Goal: Transaction & Acquisition: Subscribe to service/newsletter

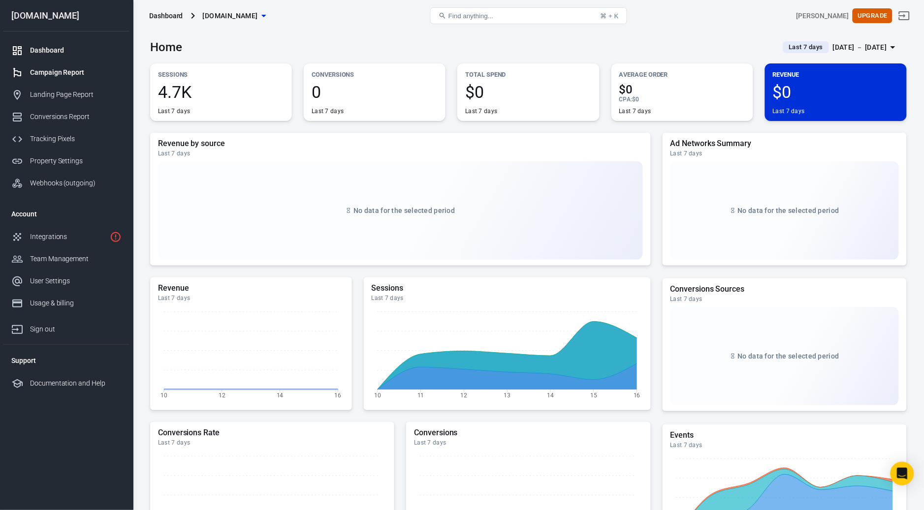
click at [67, 73] on div "Campaign Report" at bounding box center [76, 72] width 92 height 10
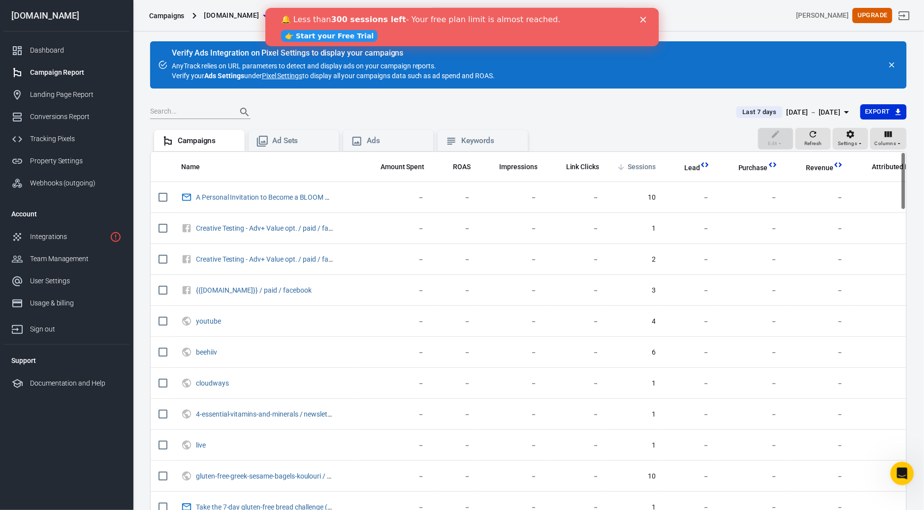
click at [642, 172] on span "Sessions" at bounding box center [641, 167] width 28 height 10
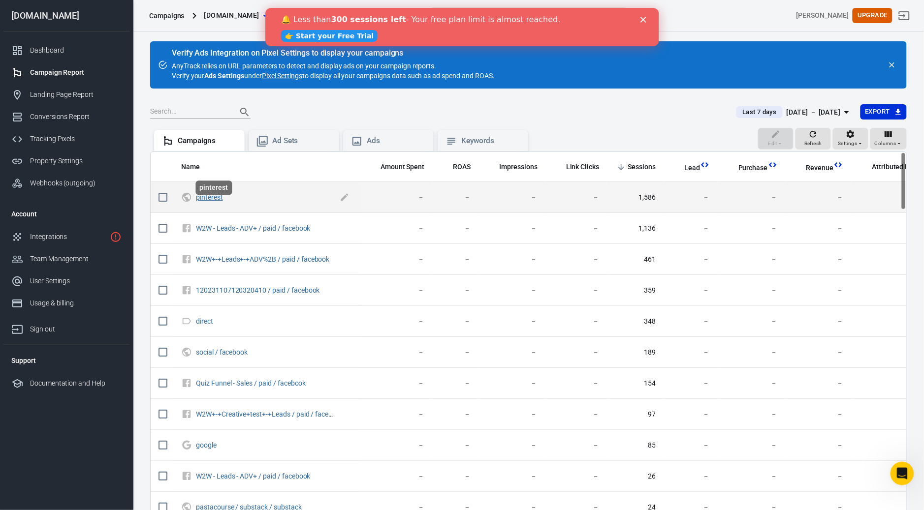
click at [217, 201] on link "pinterest" at bounding box center [209, 197] width 27 height 8
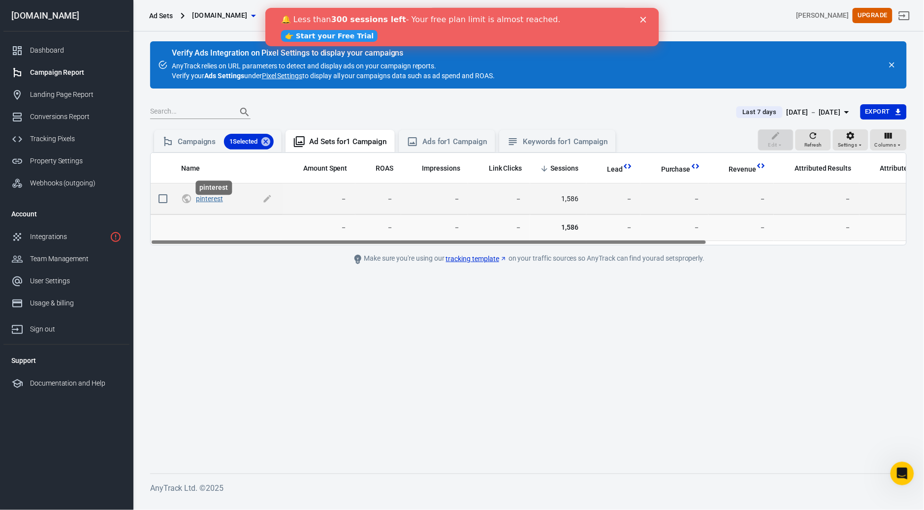
click at [214, 203] on link "pinterest" at bounding box center [209, 199] width 27 height 8
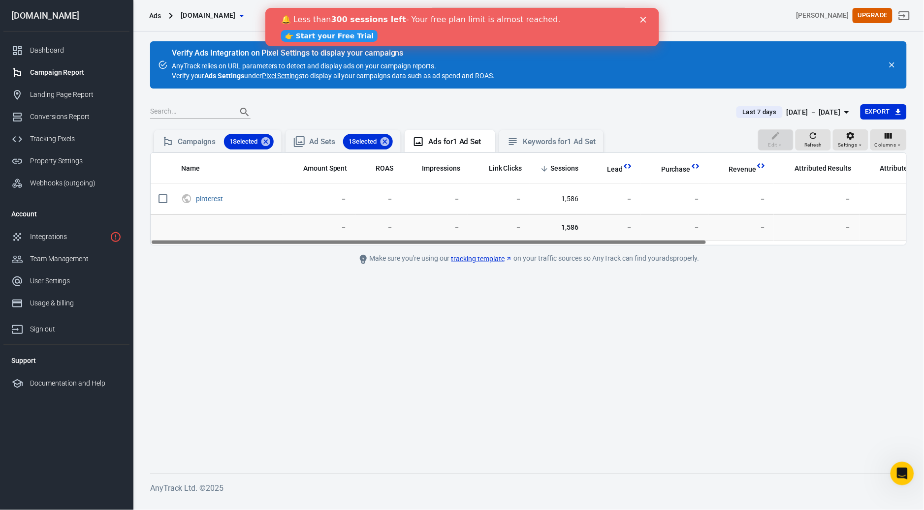
click at [308, 35] on link "👉 Start your Free Trial" at bounding box center [328, 36] width 96 height 12
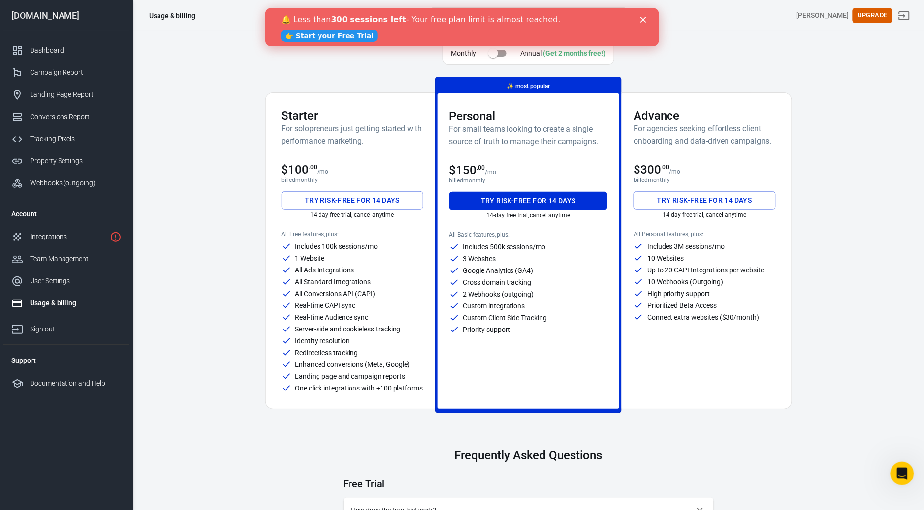
click at [354, 199] on button "Try risk-free for 14 days" at bounding box center [352, 200] width 142 height 18
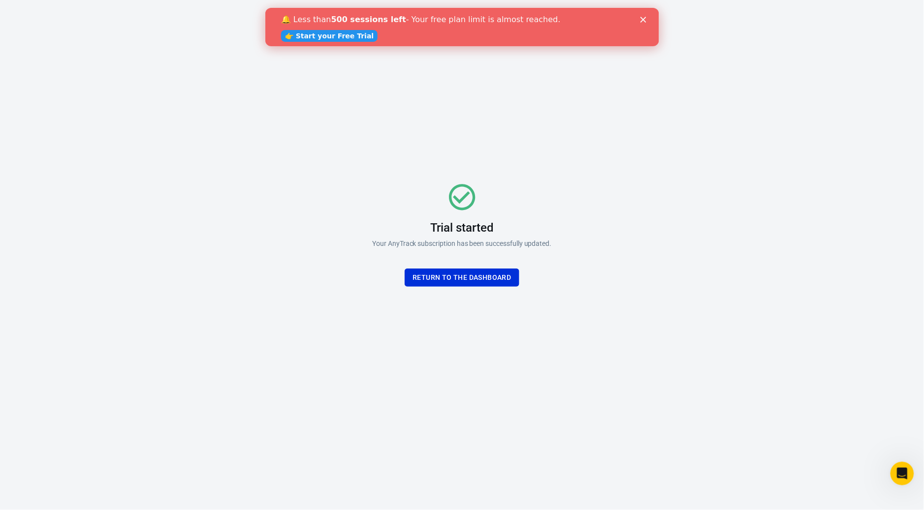
click at [505, 287] on div "Trial started Your AnyTrack subscription has been successfully updated. Return …" at bounding box center [461, 234] width 295 height 308
click at [495, 268] on div "Trial started Your AnyTrack subscription has been successfully updated. Return …" at bounding box center [461, 234] width 179 height 105
click at [493, 275] on button "Return To the dashboard" at bounding box center [461, 278] width 114 height 18
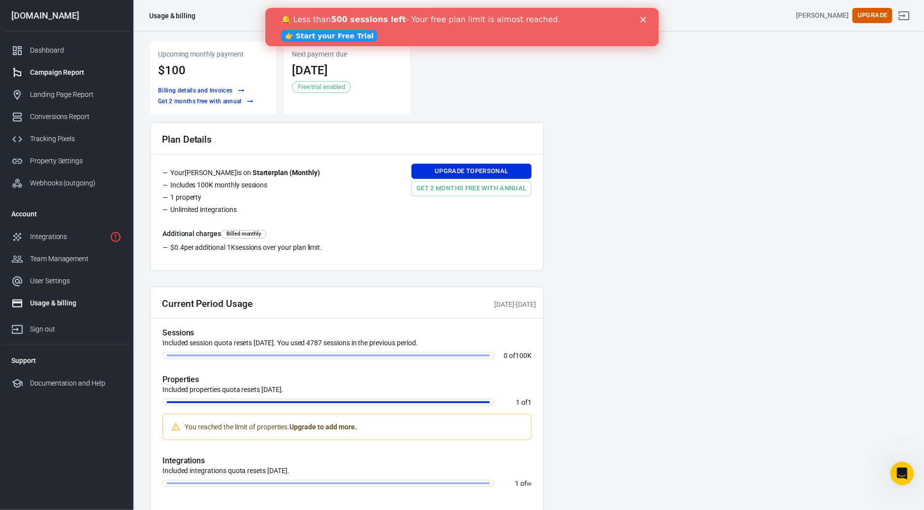
click at [69, 74] on div "Campaign Report" at bounding box center [76, 72] width 92 height 10
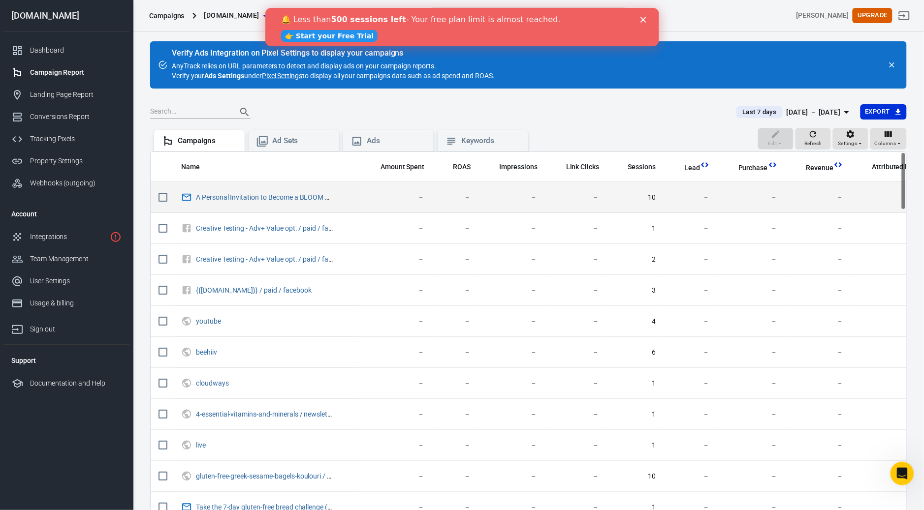
scroll to position [0, 2]
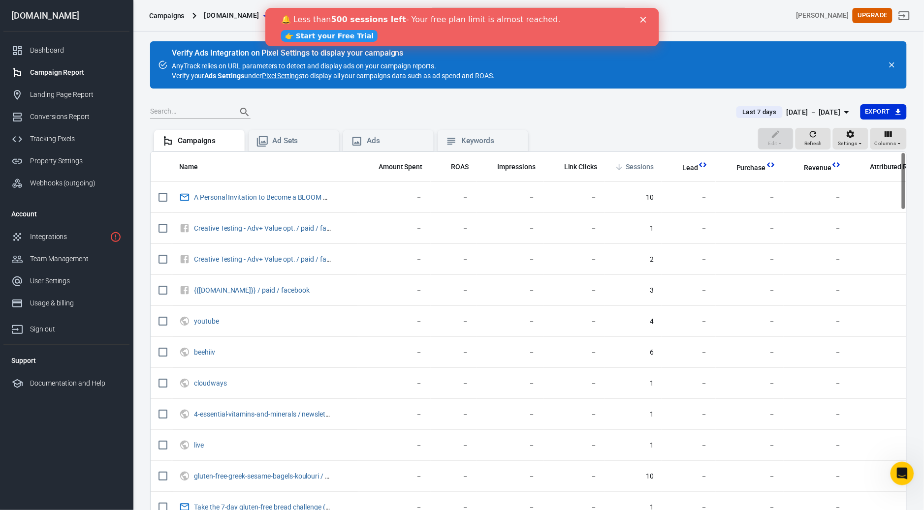
click at [641, 170] on span "Sessions" at bounding box center [639, 167] width 28 height 10
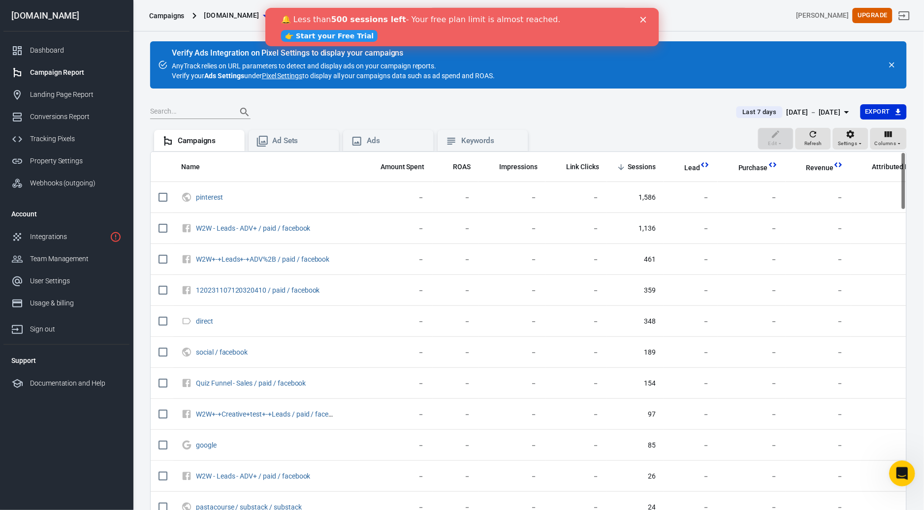
click at [901, 472] on icon "Open Intercom Messenger" at bounding box center [900, 472] width 7 height 8
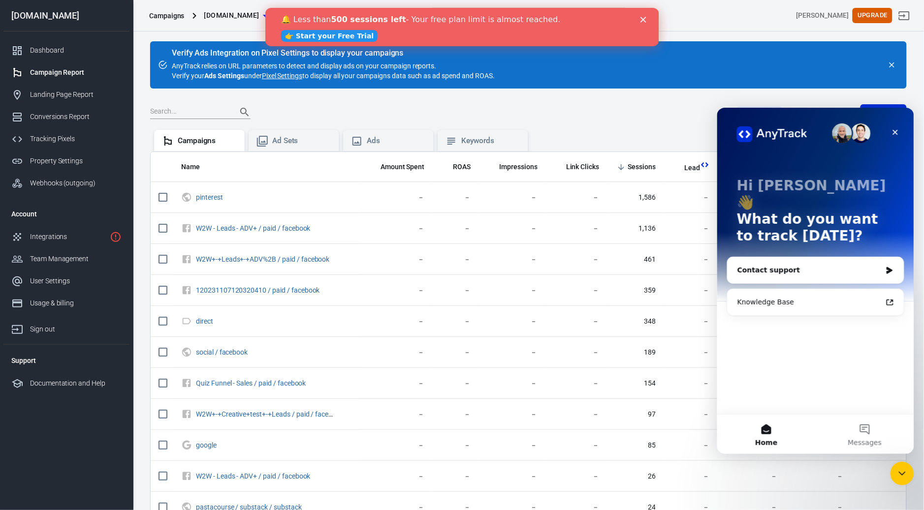
click at [814, 257] on div "Contact support" at bounding box center [815, 270] width 176 height 26
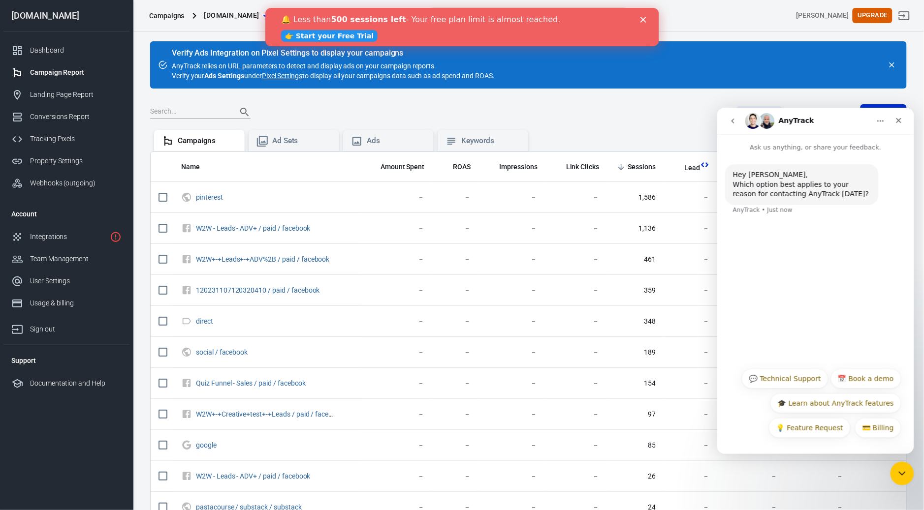
scroll to position [0, 0]
click at [792, 377] on button "💬 Technical Support" at bounding box center [784, 379] width 87 height 20
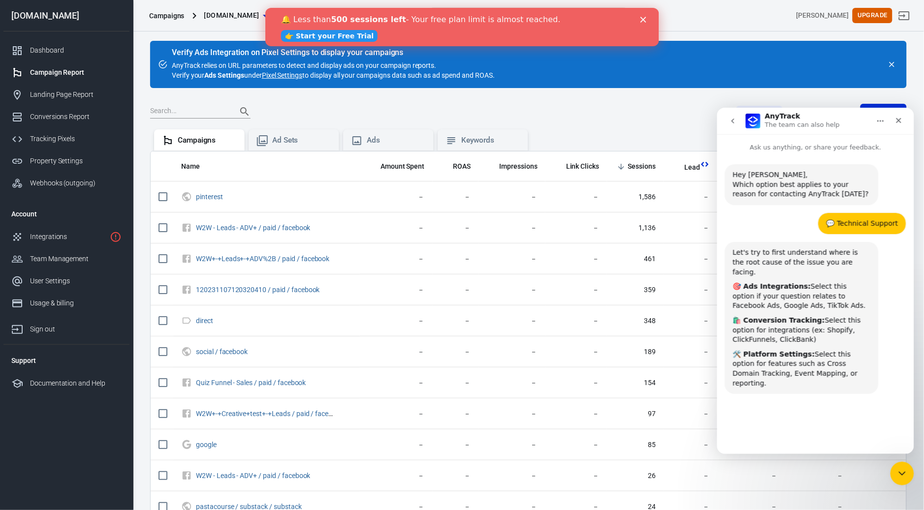
scroll to position [23, 0]
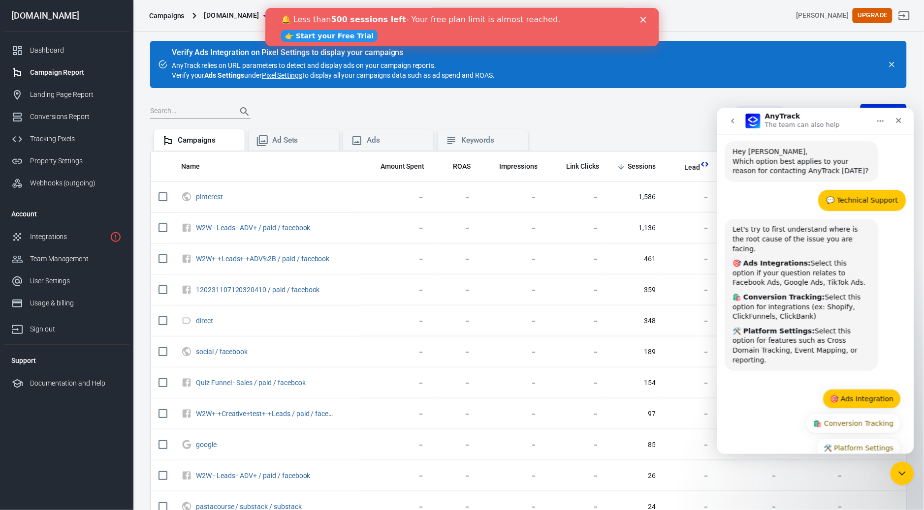
click at [862, 389] on button "🎯 Ads Integration" at bounding box center [861, 399] width 78 height 20
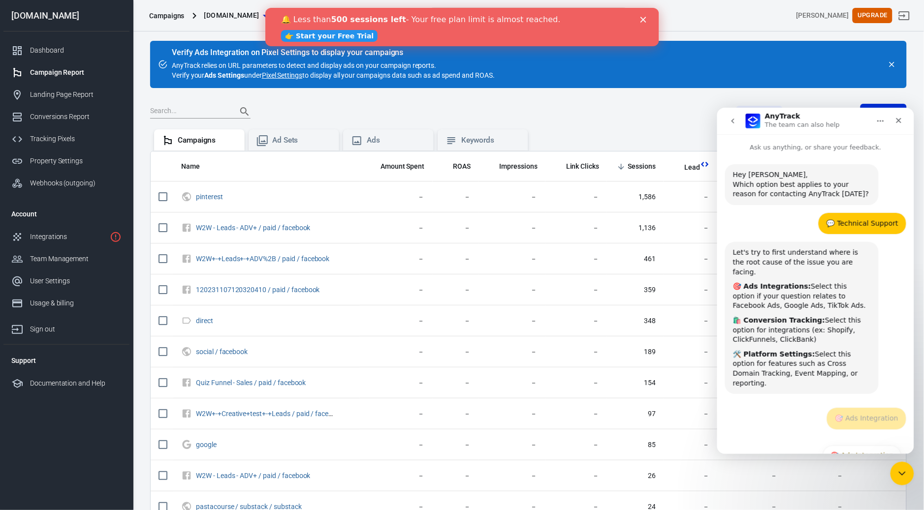
scroll to position [0, 0]
type button "[object Object]"
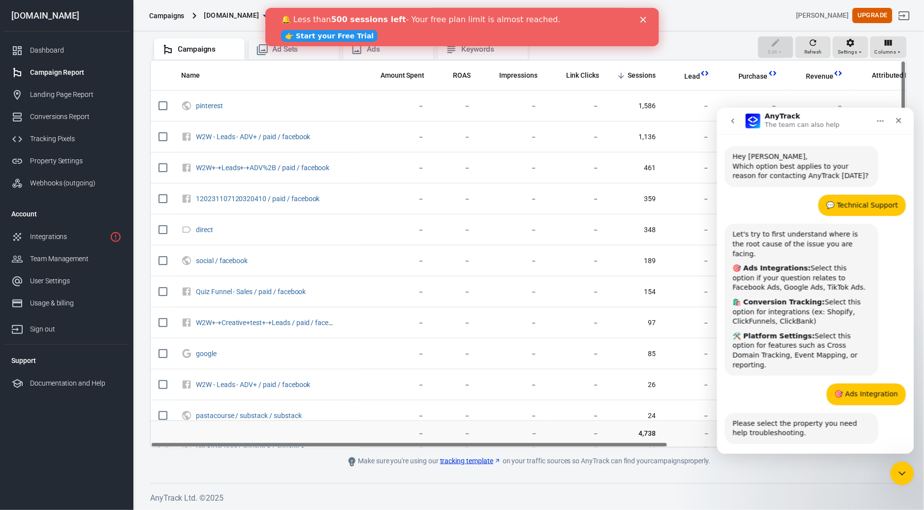
scroll to position [67, 0]
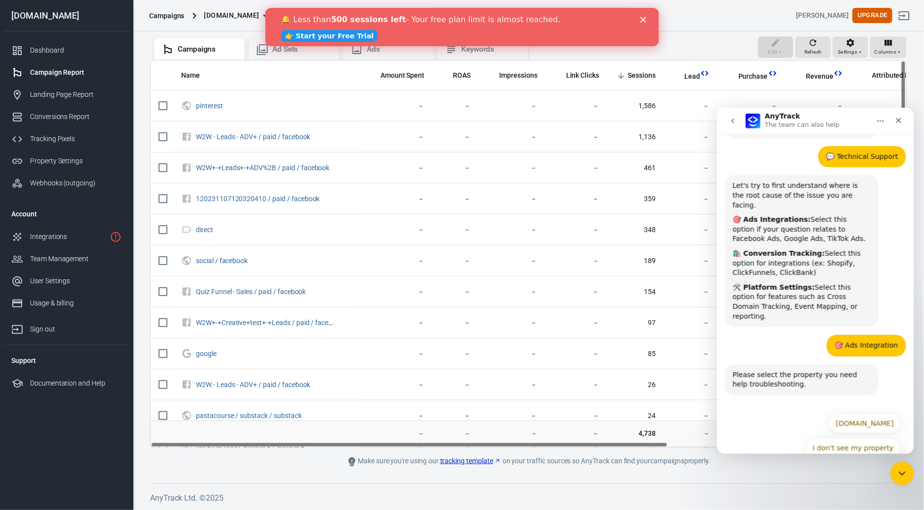
click at [861, 159] on div "💬 Technical Support" at bounding box center [862, 157] width 72 height 10
click at [732, 119] on icon "go back" at bounding box center [732, 121] width 8 height 8
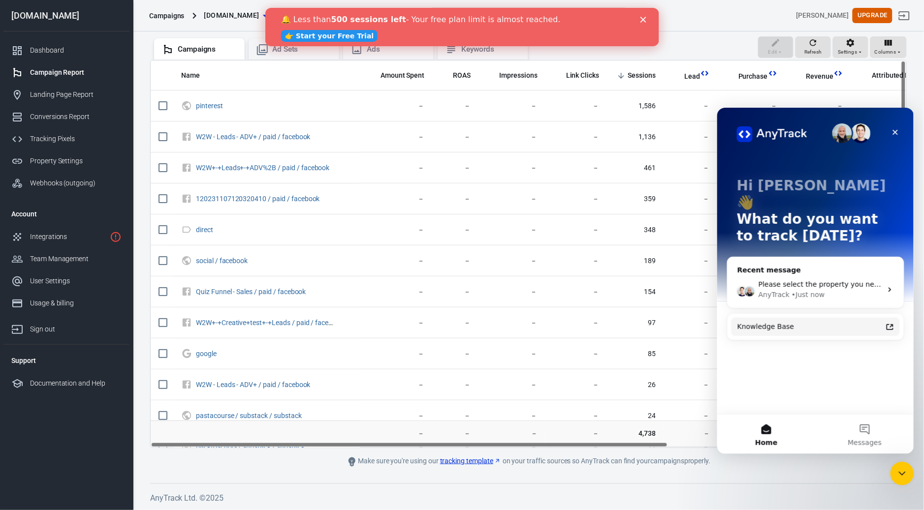
click at [890, 324] on icon "Intercom messenger" at bounding box center [889, 327] width 7 height 6
click at [856, 425] on button "Messages" at bounding box center [864, 433] width 98 height 39
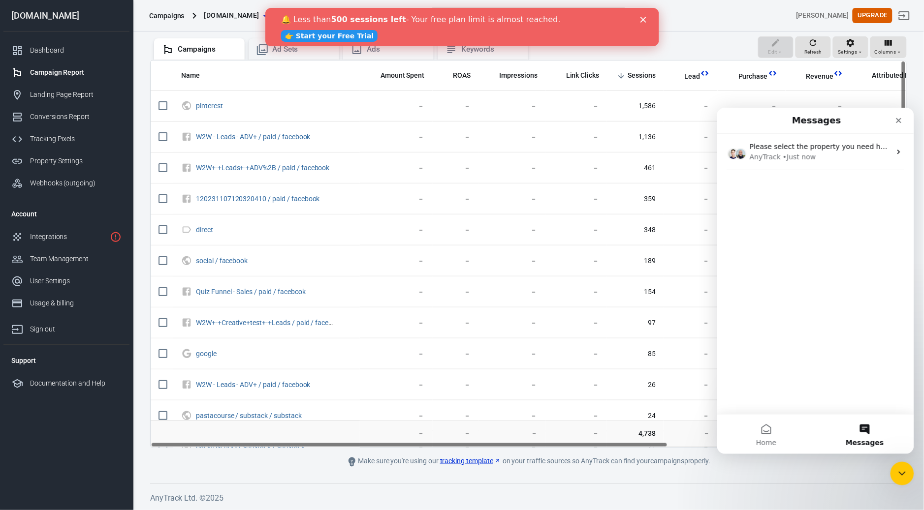
scroll to position [97, 0]
click at [856, 148] on span "Please select the property you need help troubleshooting." at bounding box center [849, 146] width 200 height 8
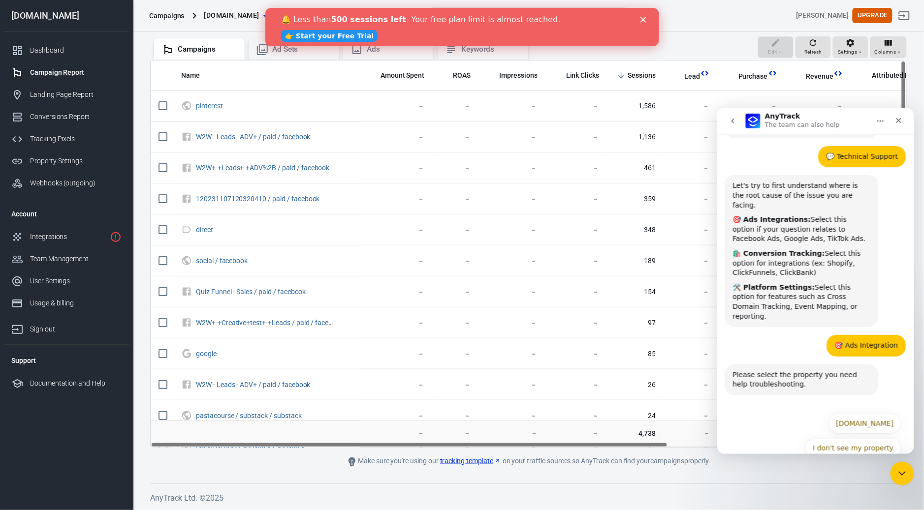
scroll to position [0, 0]
